Goal: Transaction & Acquisition: Purchase product/service

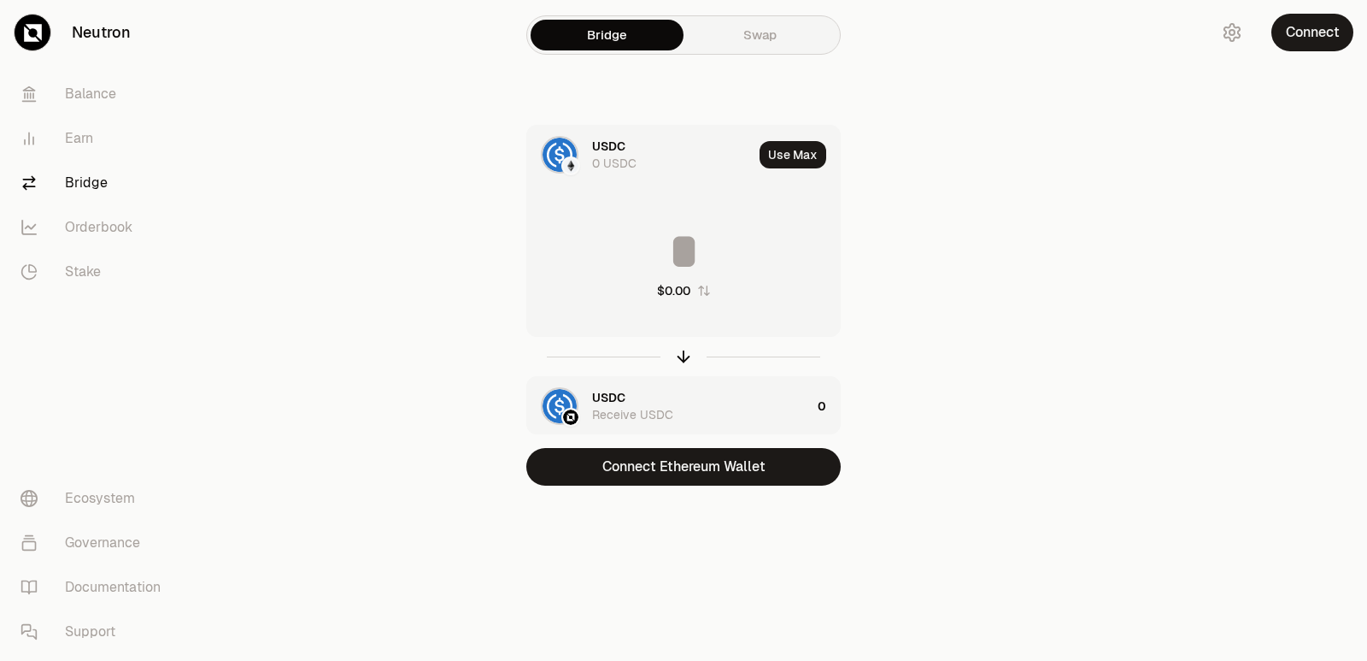
click at [630, 141] on div "USDC 0 USDC" at bounding box center [672, 155] width 161 height 34
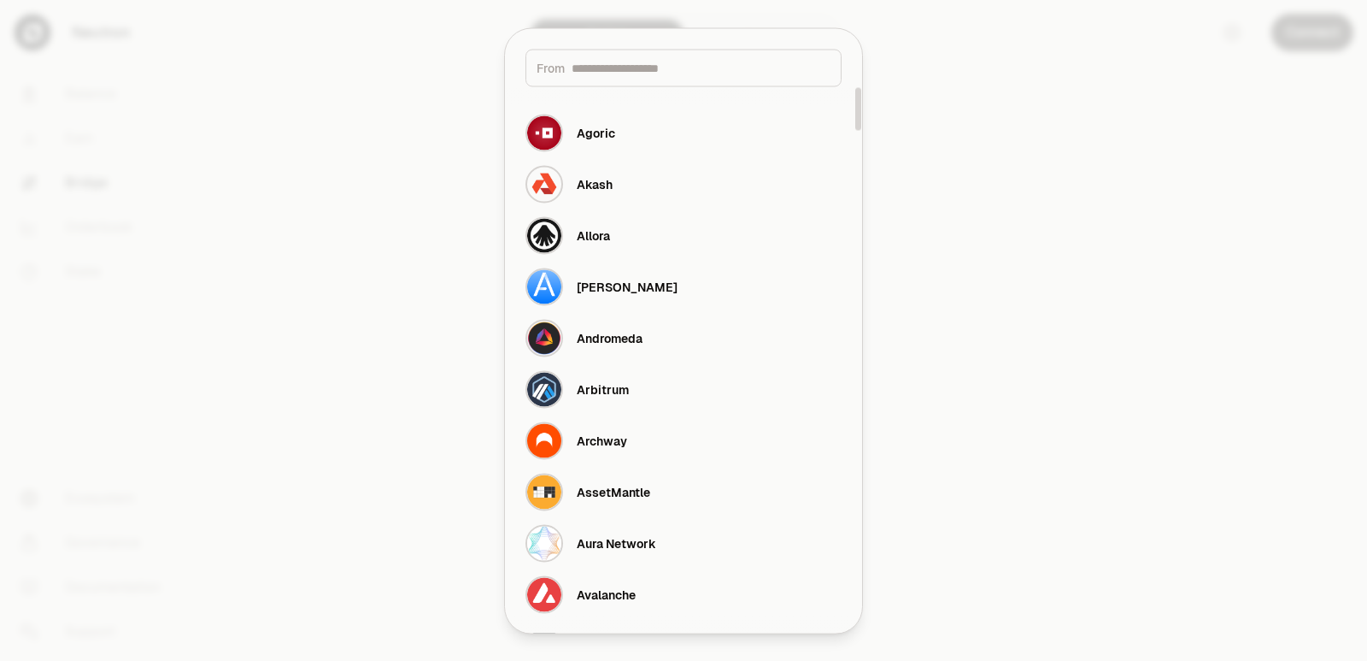
click at [1023, 241] on div at bounding box center [683, 330] width 1367 height 661
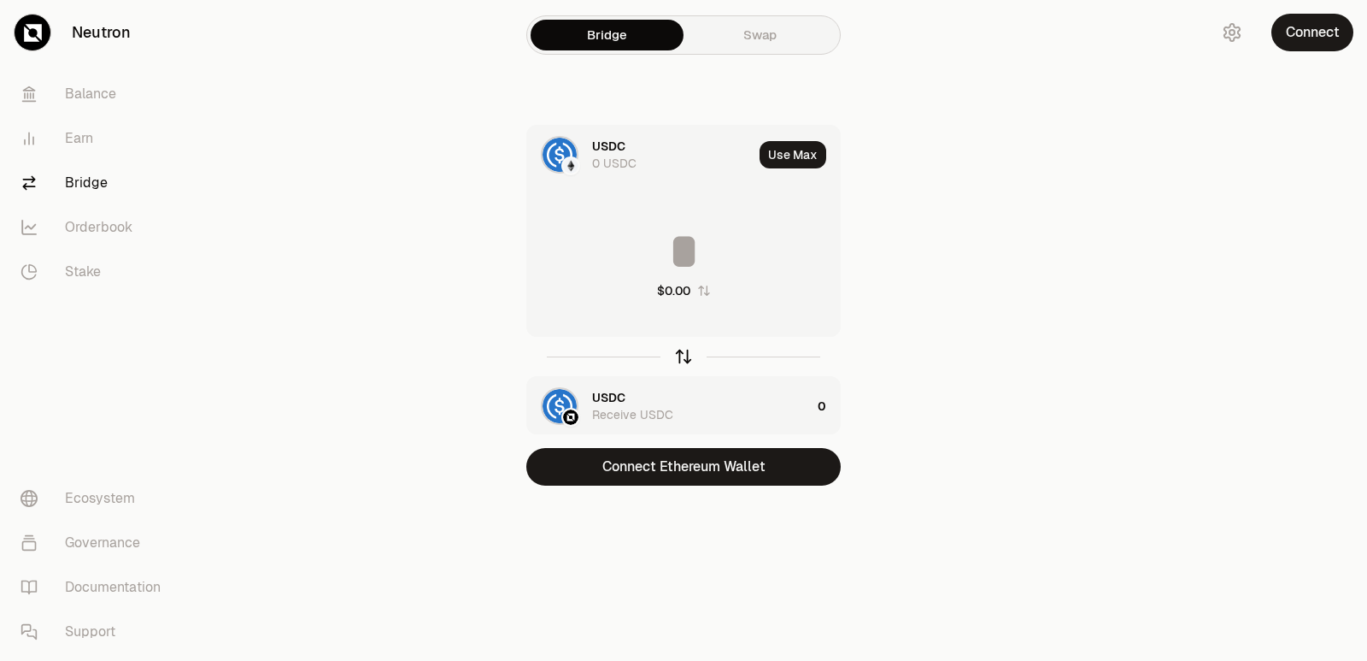
click at [685, 359] on icon "button" at bounding box center [683, 356] width 19 height 19
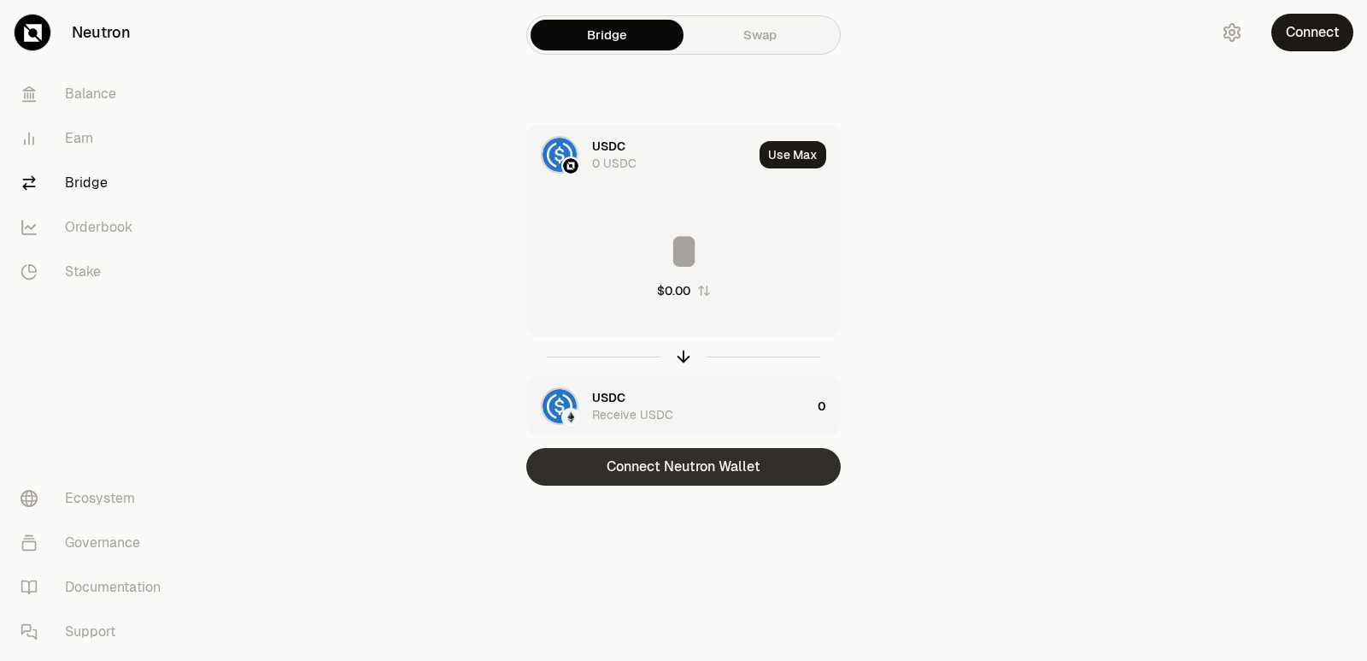
click at [664, 471] on button "Connect Neutron Wallet" at bounding box center [683, 467] width 315 height 38
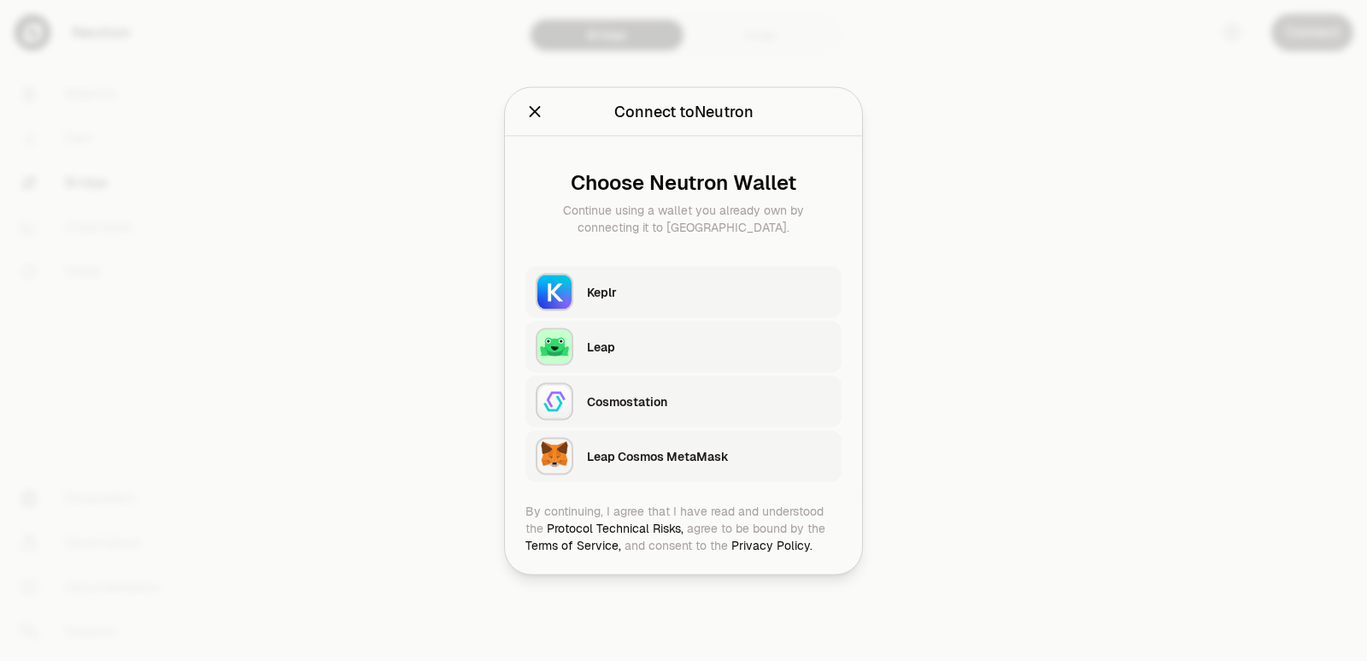
click at [632, 298] on div "Keplr" at bounding box center [709, 291] width 244 height 17
